Goal: Information Seeking & Learning: Learn about a topic

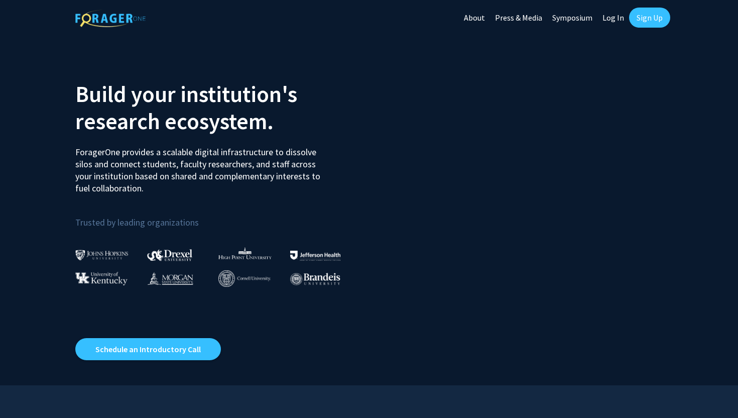
click at [613, 12] on link "Log In" at bounding box center [614, 17] width 32 height 35
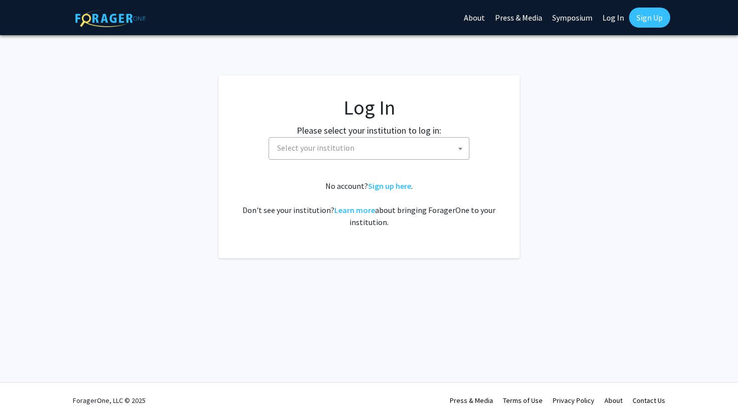
click at [363, 143] on span "Select your institution" at bounding box center [371, 148] width 196 height 21
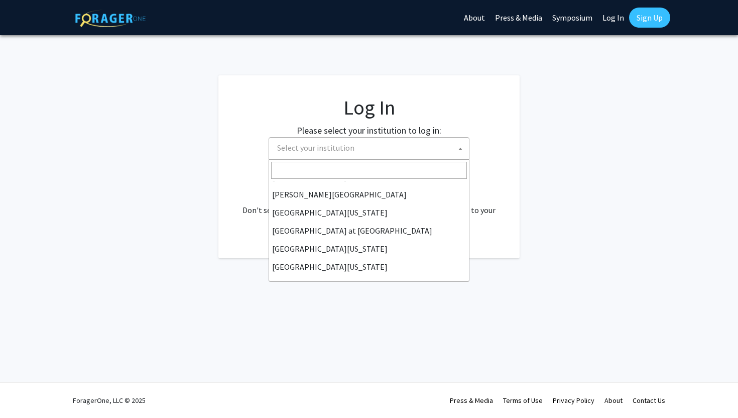
scroll to position [352, 0]
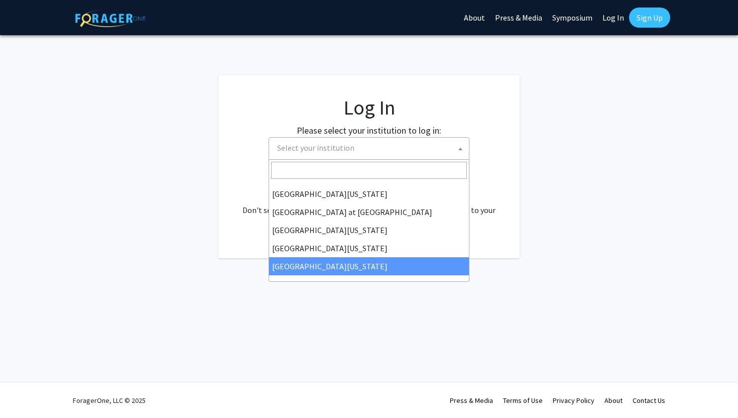
select select "33"
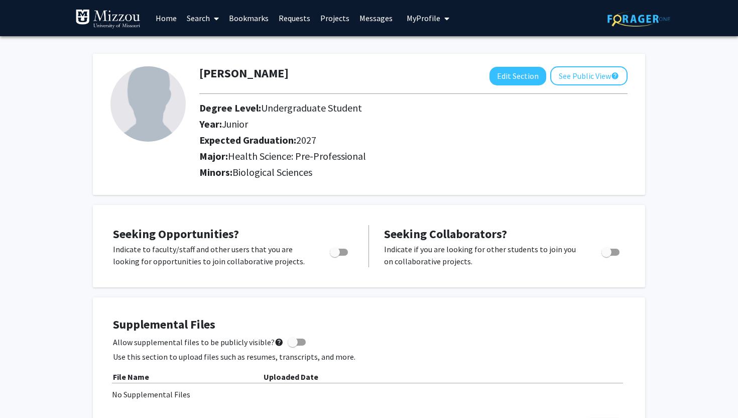
click at [169, 22] on link "Home" at bounding box center [166, 18] width 31 height 35
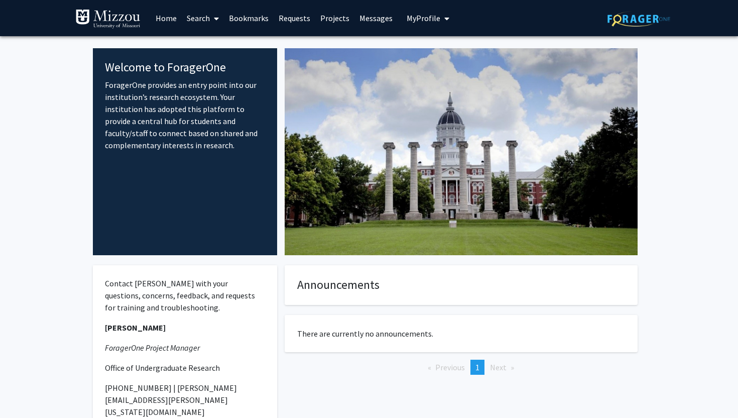
click at [195, 20] on link "Search" at bounding box center [203, 18] width 42 height 35
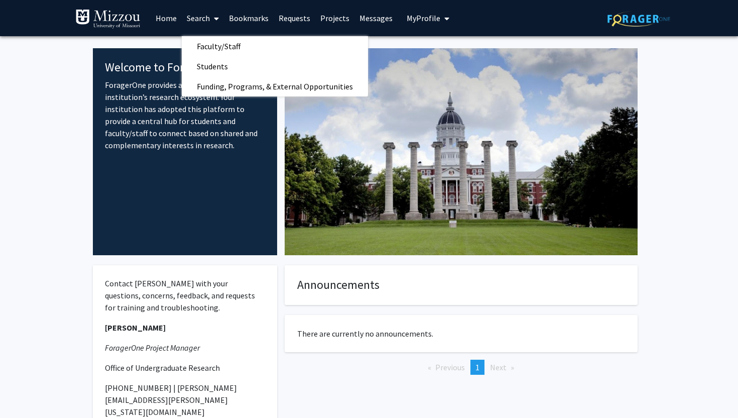
click at [127, 127] on p "ForagerOne provides an entry point into our institution’s research ecosystem. Y…" at bounding box center [185, 115] width 160 height 72
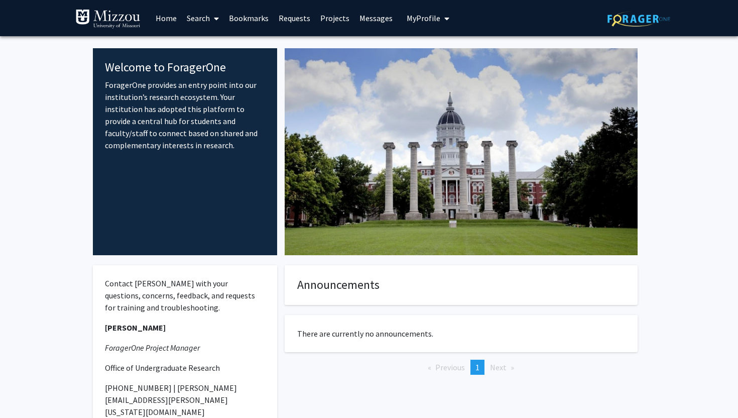
click at [169, 22] on link "Home" at bounding box center [166, 18] width 31 height 35
click at [206, 19] on link "Search" at bounding box center [203, 18] width 42 height 35
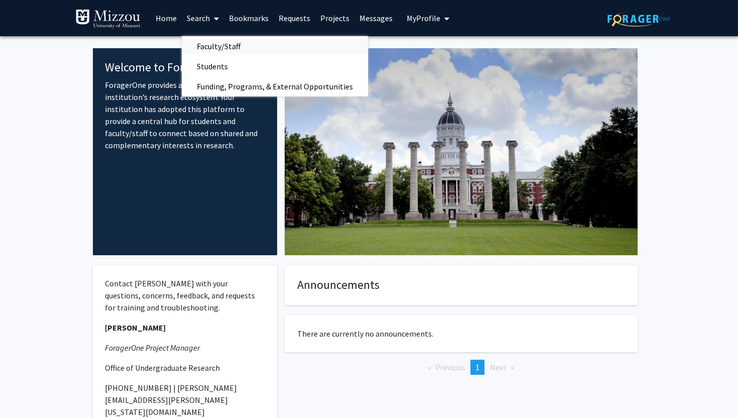
click at [225, 44] on span "Faculty/Staff" at bounding box center [219, 46] width 74 height 20
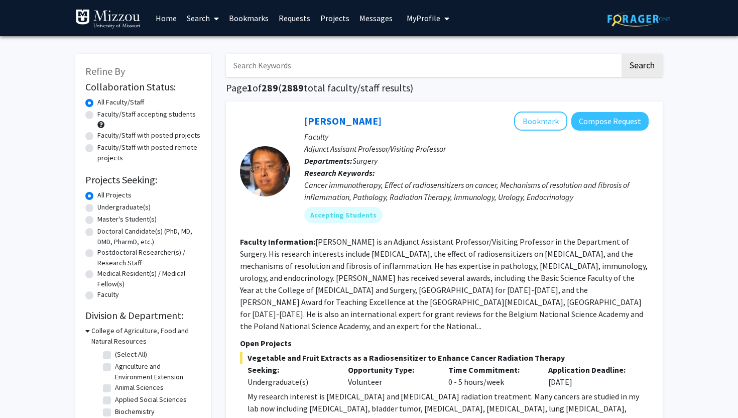
click at [97, 115] on label "Faculty/Staff accepting students" at bounding box center [146, 114] width 98 height 11
click at [97, 115] on input "Faculty/Staff accepting students" at bounding box center [100, 112] width 7 height 7
radio input "true"
click at [97, 211] on label "Undergraduate(s)" at bounding box center [123, 207] width 53 height 11
click at [97, 208] on input "Undergraduate(s)" at bounding box center [100, 205] width 7 height 7
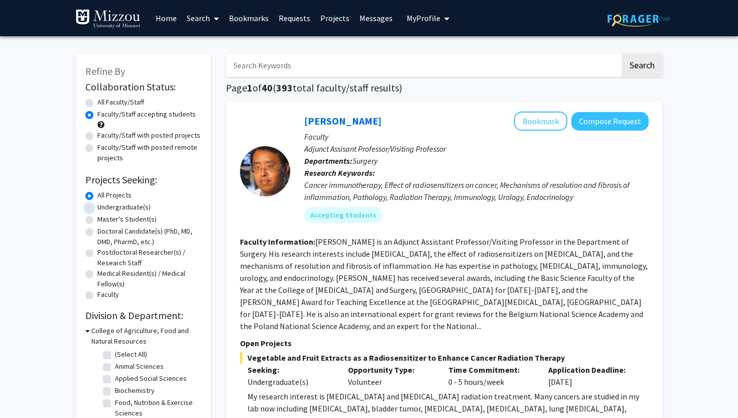
radio input "true"
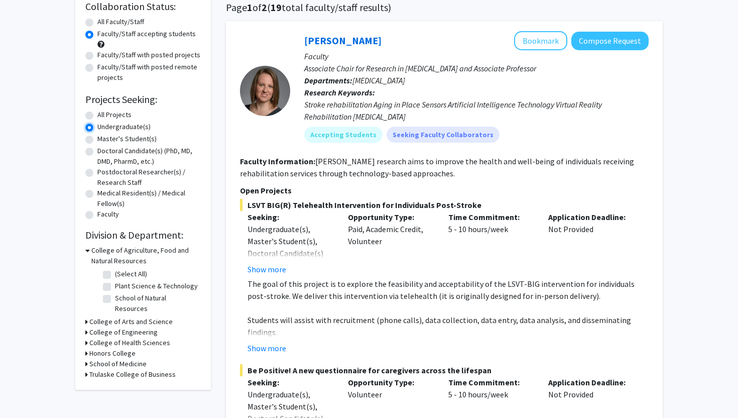
scroll to position [69, 0]
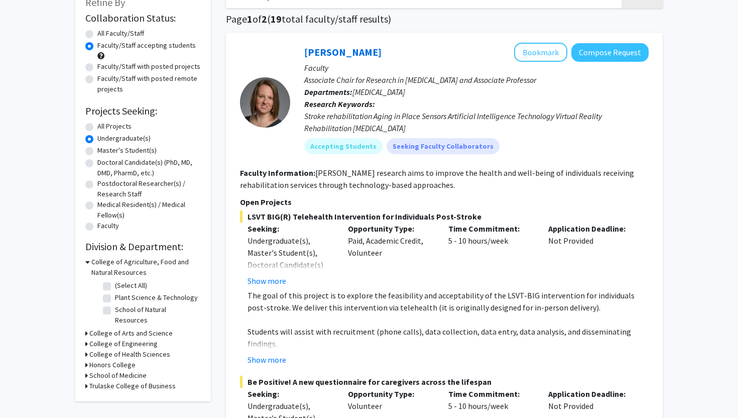
click at [85, 328] on icon at bounding box center [86, 333] width 3 height 11
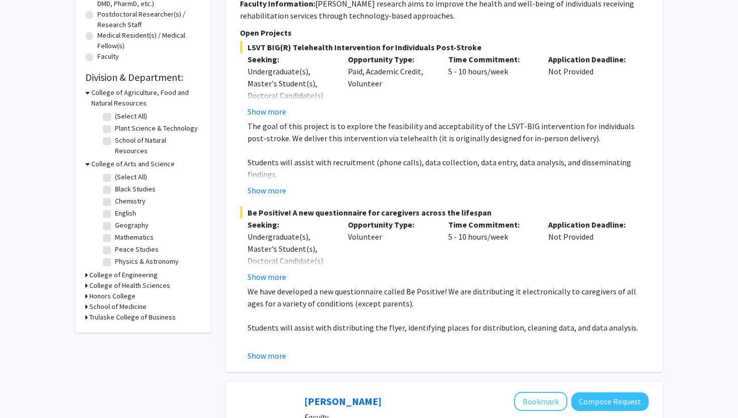
scroll to position [243, 0]
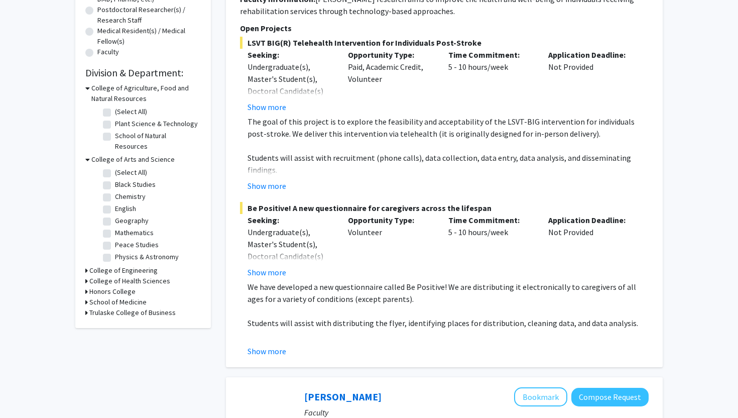
click at [87, 297] on icon at bounding box center [86, 302] width 3 height 11
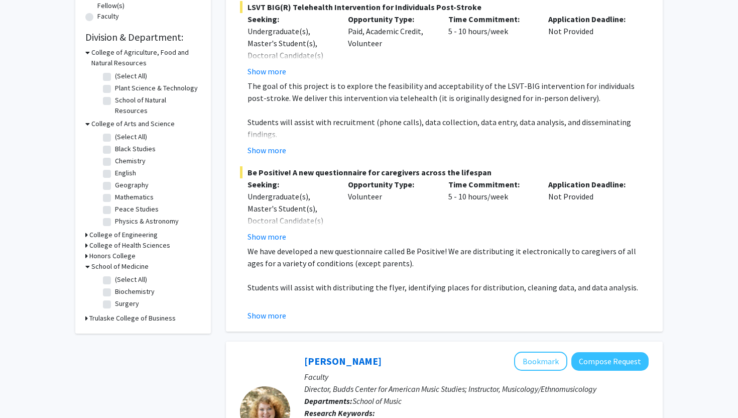
scroll to position [280, 0]
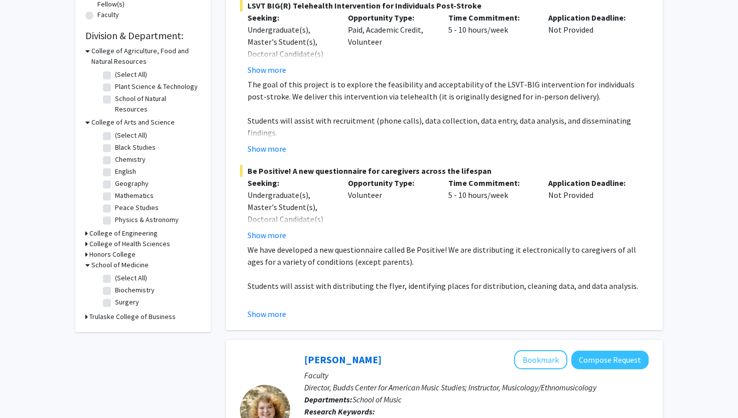
click at [86, 239] on icon at bounding box center [86, 244] width 3 height 11
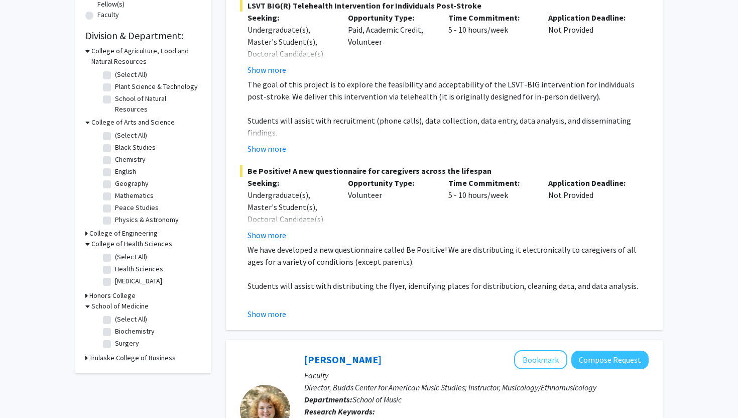
click at [115, 252] on label "(Select All)" at bounding box center [131, 257] width 32 height 11
click at [115, 252] on input "(Select All)" at bounding box center [118, 255] width 7 height 7
checkbox input "true"
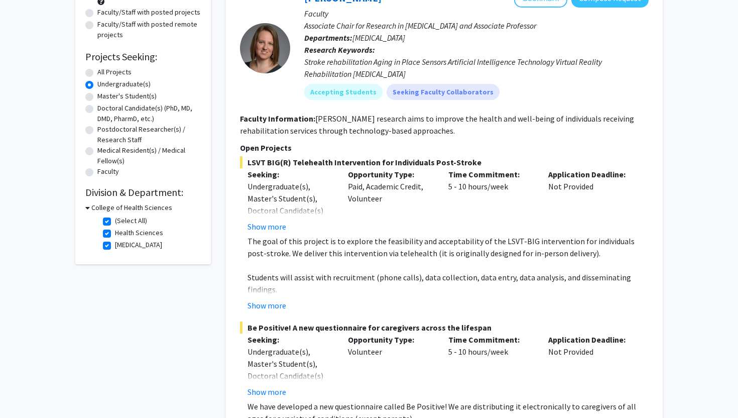
scroll to position [41, 0]
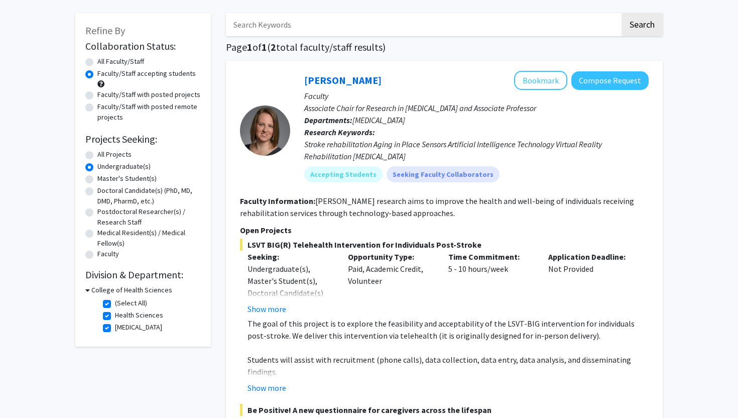
click at [115, 302] on label "(Select All)" at bounding box center [131, 303] width 32 height 11
click at [115, 302] on input "(Select All)" at bounding box center [118, 301] width 7 height 7
checkbox input "false"
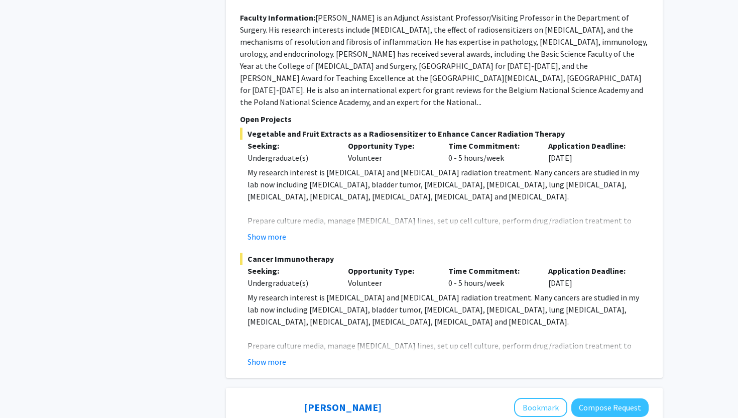
scroll to position [1419, 0]
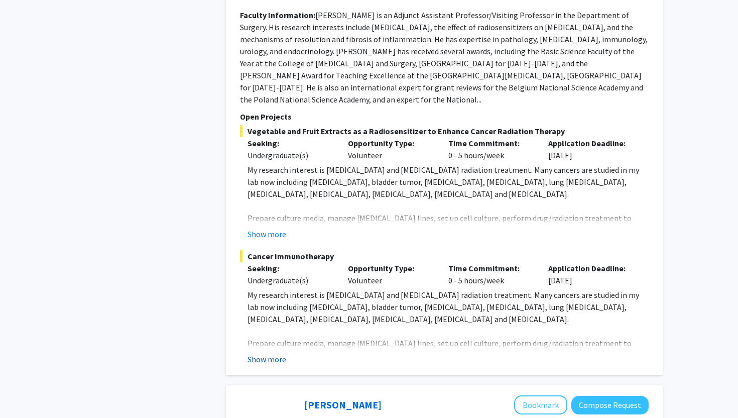
click at [264, 353] on button "Show more" at bounding box center [267, 359] width 39 height 12
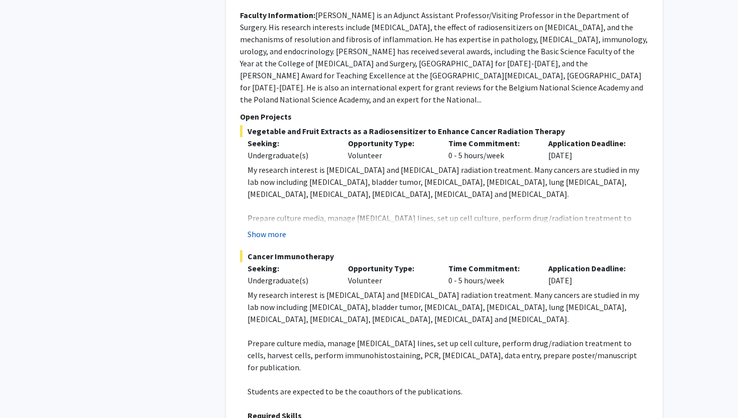
click at [274, 228] on button "Show more" at bounding box center [267, 234] width 39 height 12
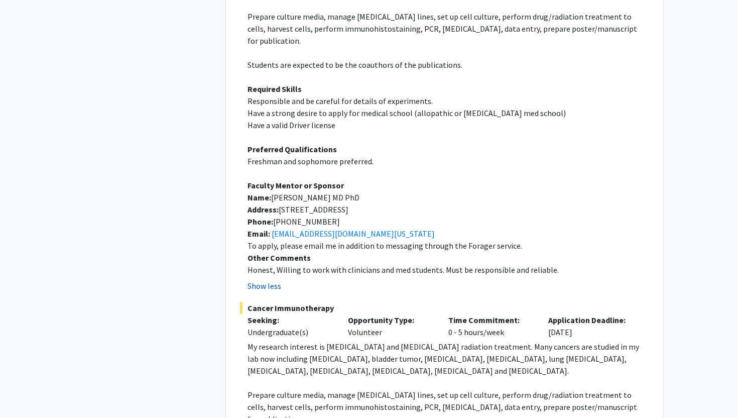
scroll to position [1623, 0]
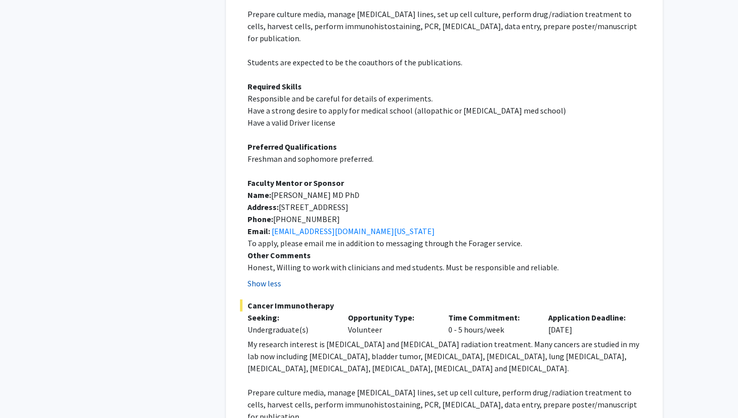
click at [266, 277] on button "Show less" at bounding box center [265, 283] width 34 height 12
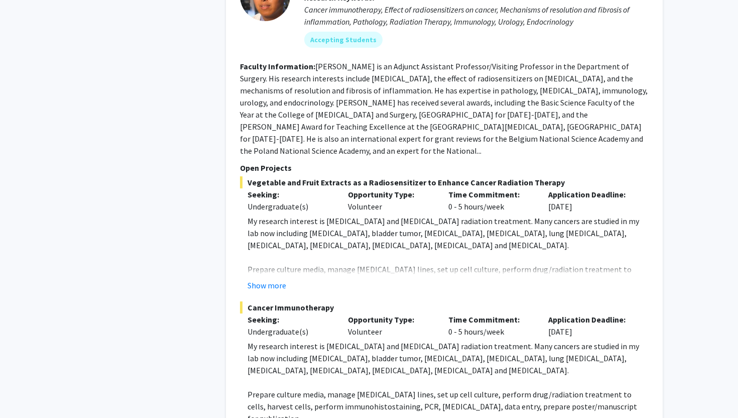
scroll to position [1366, 0]
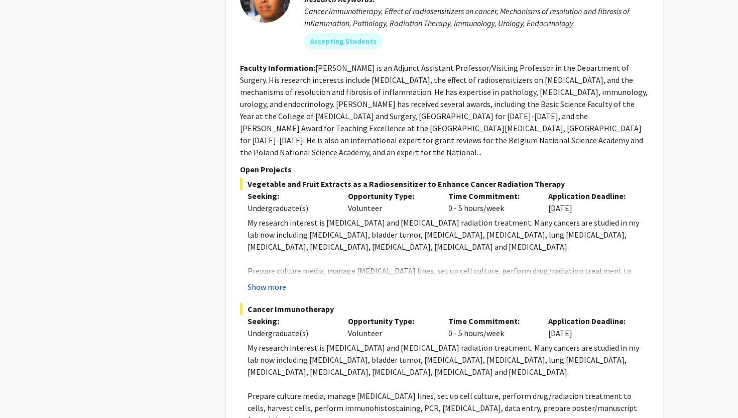
click at [275, 281] on button "Show more" at bounding box center [267, 287] width 39 height 12
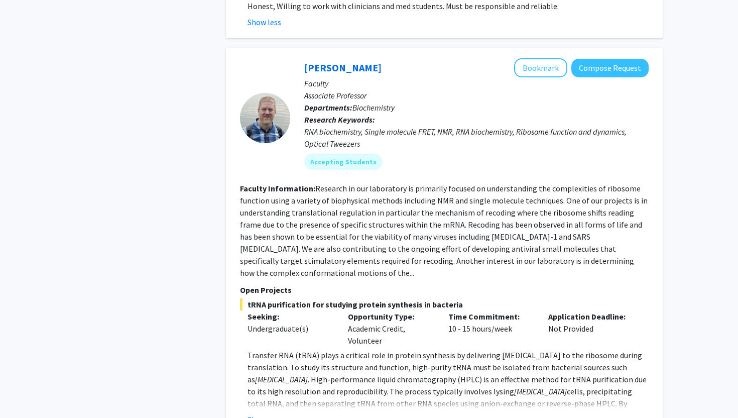
scroll to position [2263, 0]
click at [272, 362] on fg-read-more "Transfer RNA (tRNA) plays a critical role in protein synthesis by delivering am…" at bounding box center [444, 386] width 409 height 76
click at [274, 412] on button "Show more" at bounding box center [267, 418] width 39 height 12
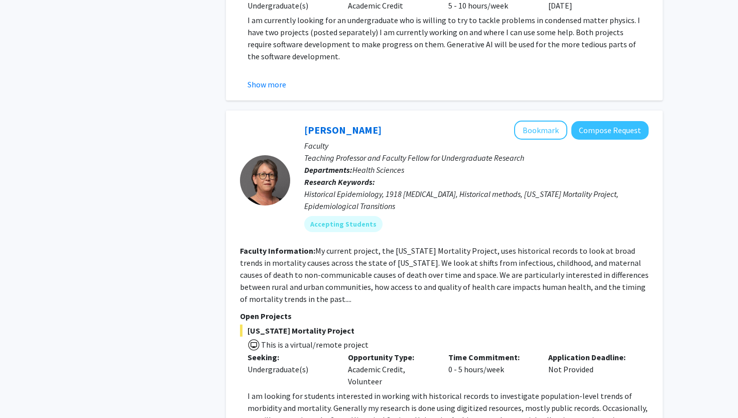
scroll to position [5140, 0]
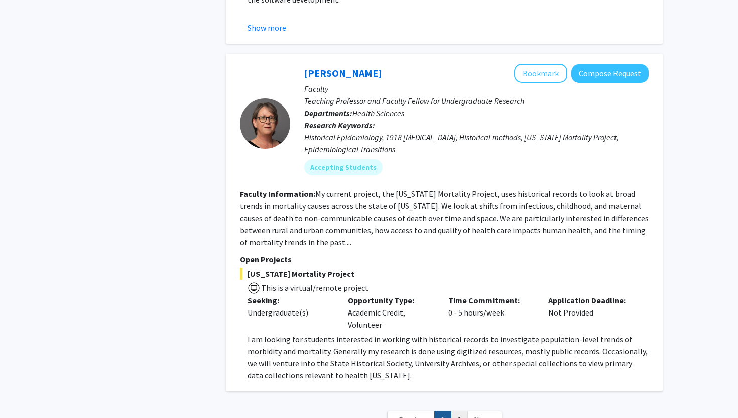
click at [465, 411] on link "2" at bounding box center [459, 420] width 17 height 18
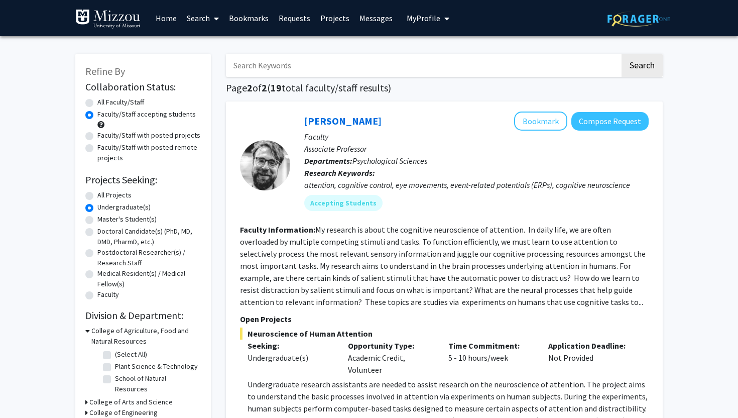
scroll to position [85, 0]
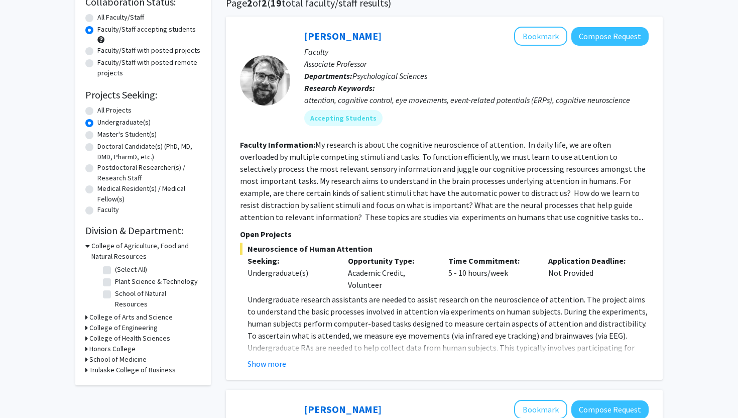
click at [99, 354] on h3 "School of Medicine" at bounding box center [117, 359] width 57 height 11
click at [115, 391] on label "Surgery" at bounding box center [127, 396] width 24 height 11
click at [115, 391] on input "Surgery" at bounding box center [118, 394] width 7 height 7
checkbox input "true"
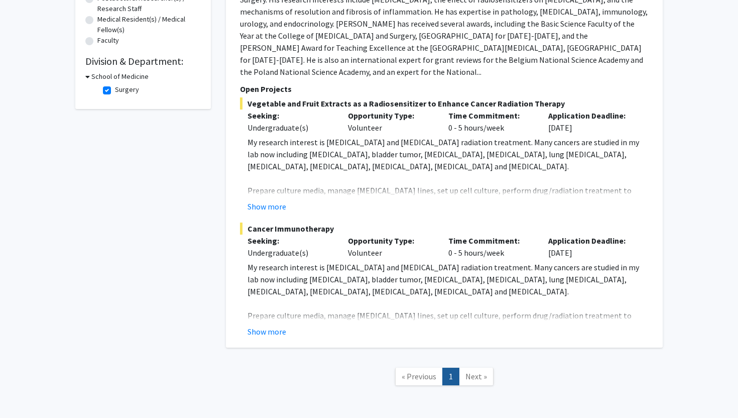
scroll to position [283, 0]
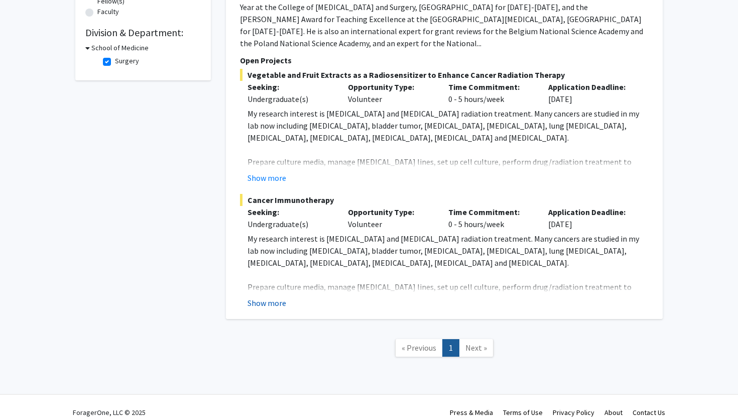
click at [278, 297] on button "Show more" at bounding box center [267, 303] width 39 height 12
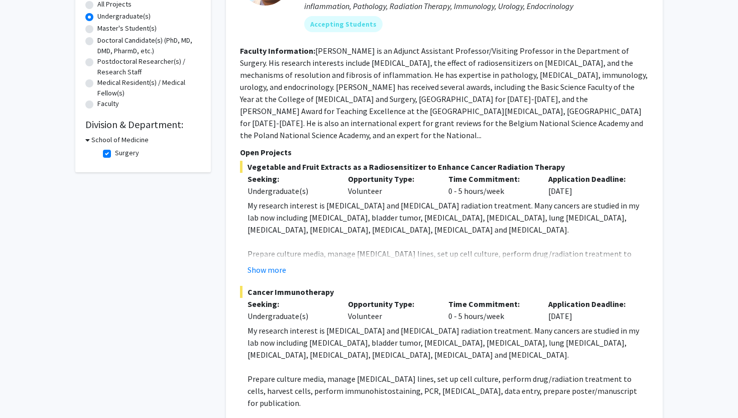
scroll to position [210, 0]
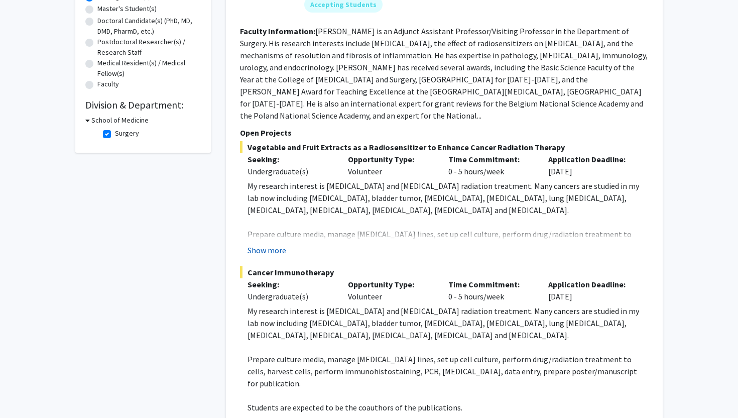
click at [262, 244] on button "Show more" at bounding box center [267, 250] width 39 height 12
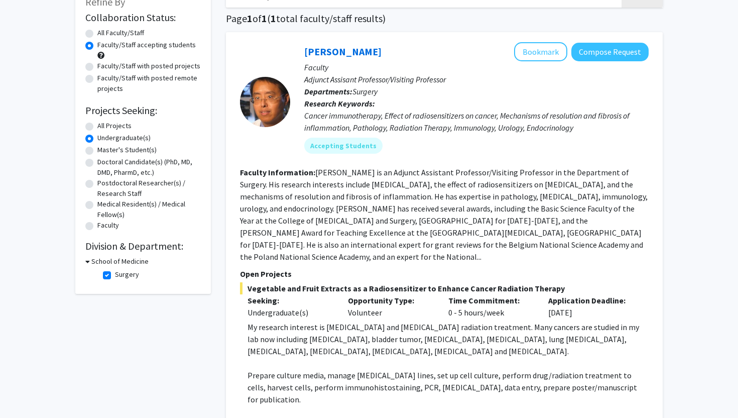
scroll to position [0, 0]
